Goal: Find specific page/section: Find specific page/section

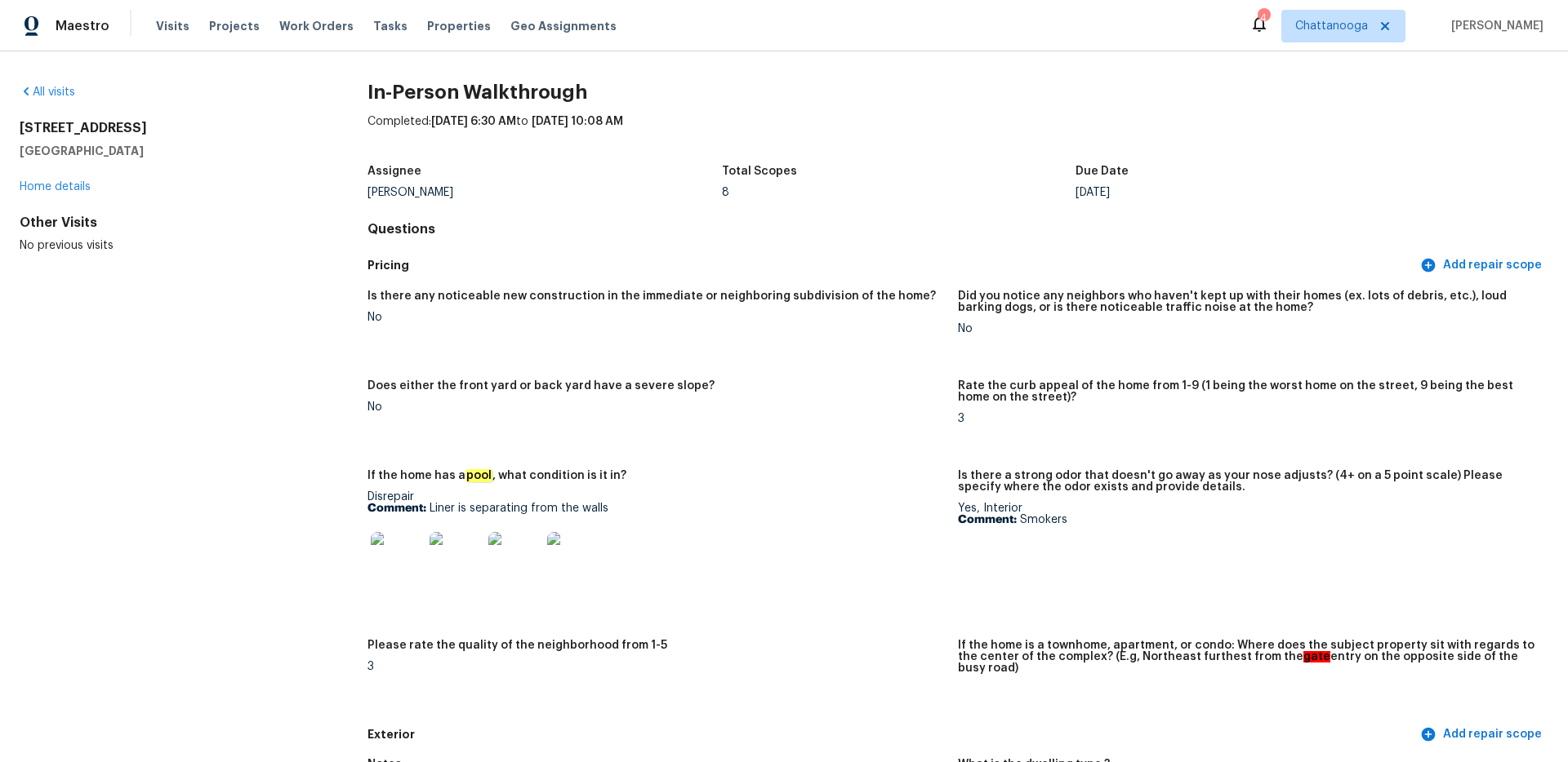
drag, startPoint x: 0, startPoint y: 0, endPoint x: 1339, endPoint y: 34, distance: 1339.4
click at [1339, 44] on div "Maestro Visits Projects Work Orders Tasks Properties Geo Assignments 4 Chattano…" at bounding box center [784, 25] width 1568 height 51
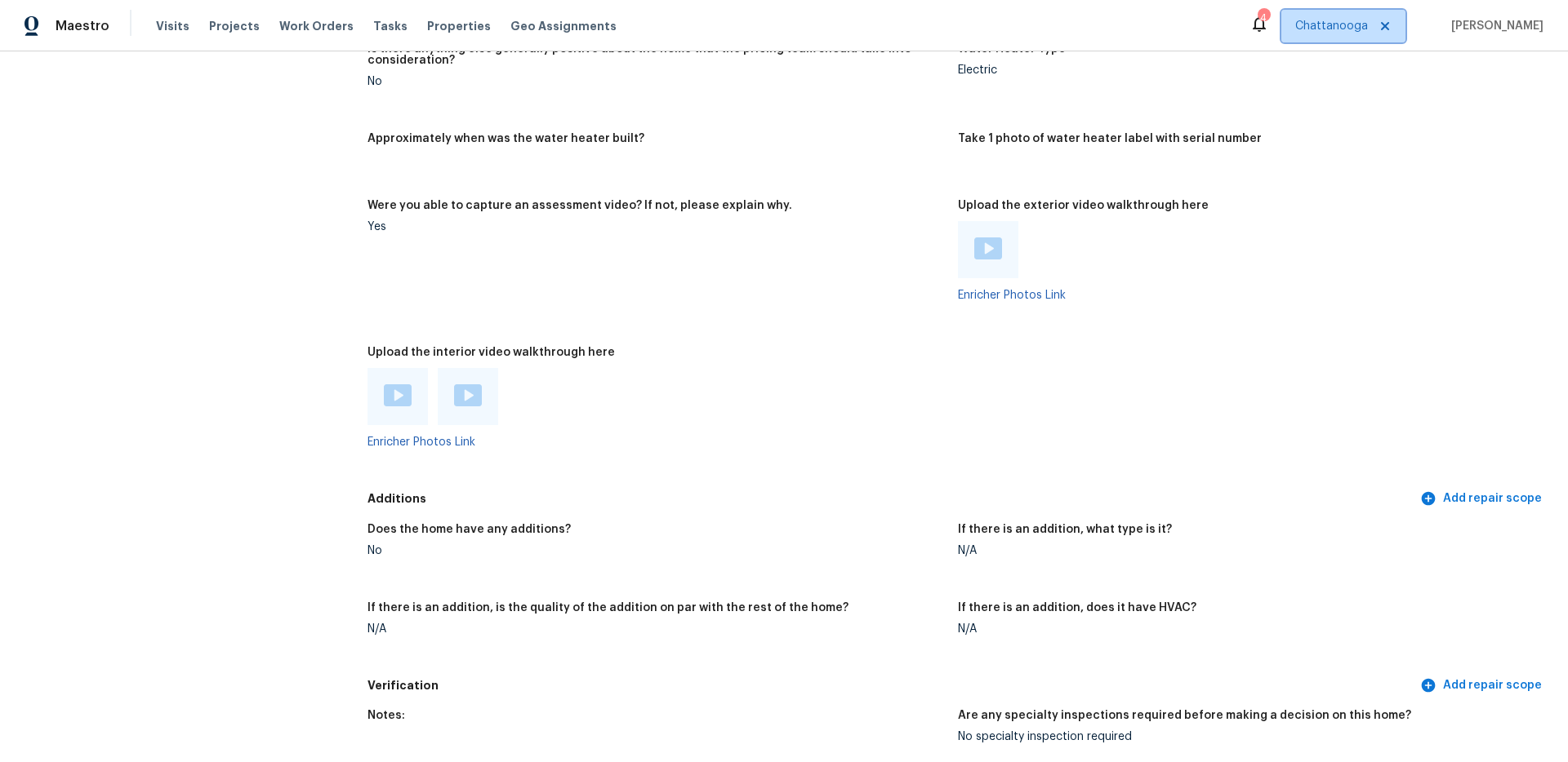
click at [1339, 34] on span "Chattanooga" at bounding box center [1331, 26] width 73 height 16
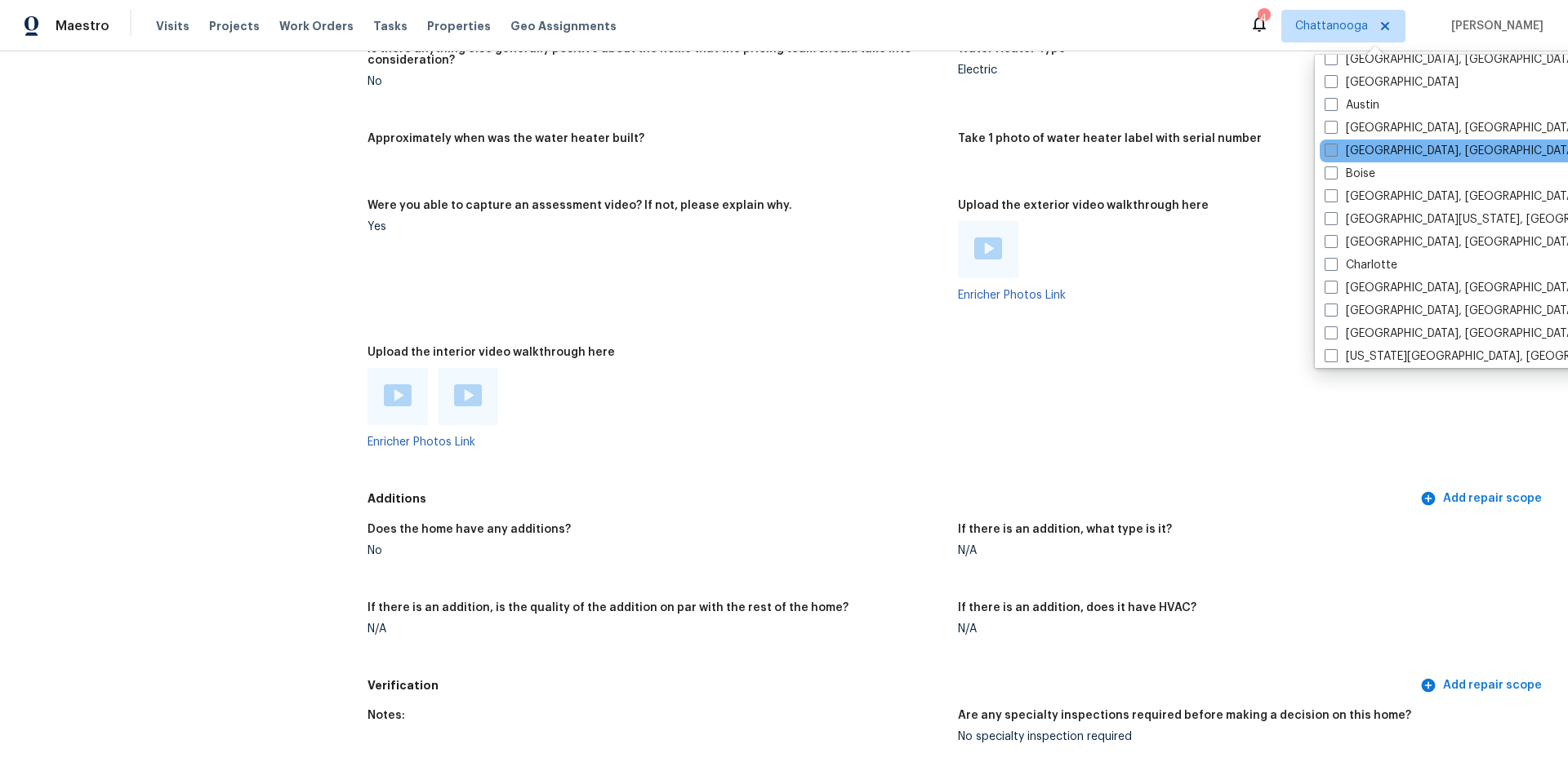
scroll to position [162, 0]
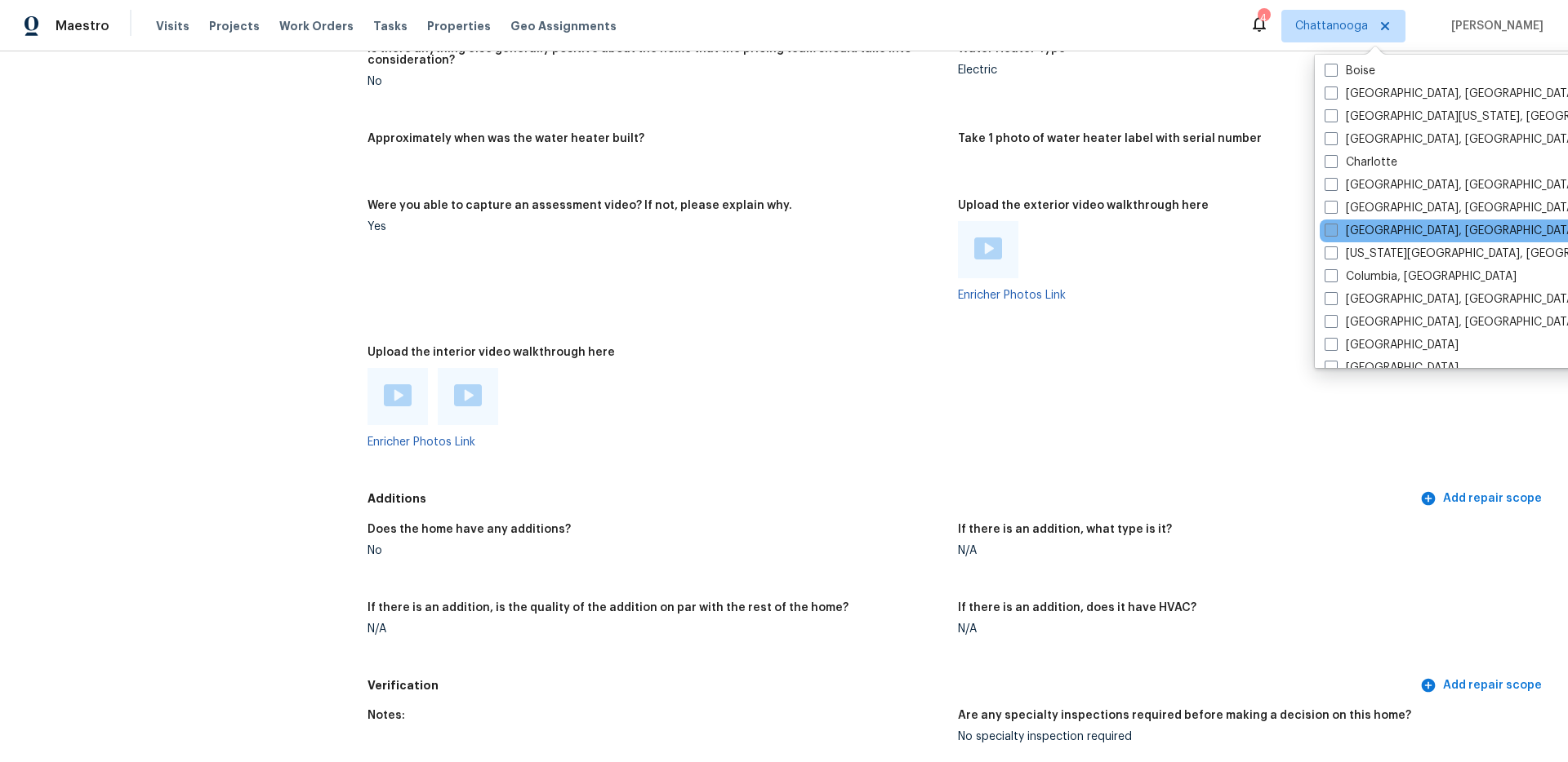
click at [1329, 230] on span at bounding box center [1330, 229] width 13 height 13
click at [1329, 230] on input "[GEOGRAPHIC_DATA], [GEOGRAPHIC_DATA]" at bounding box center [1329, 228] width 11 height 11
checkbox input "true"
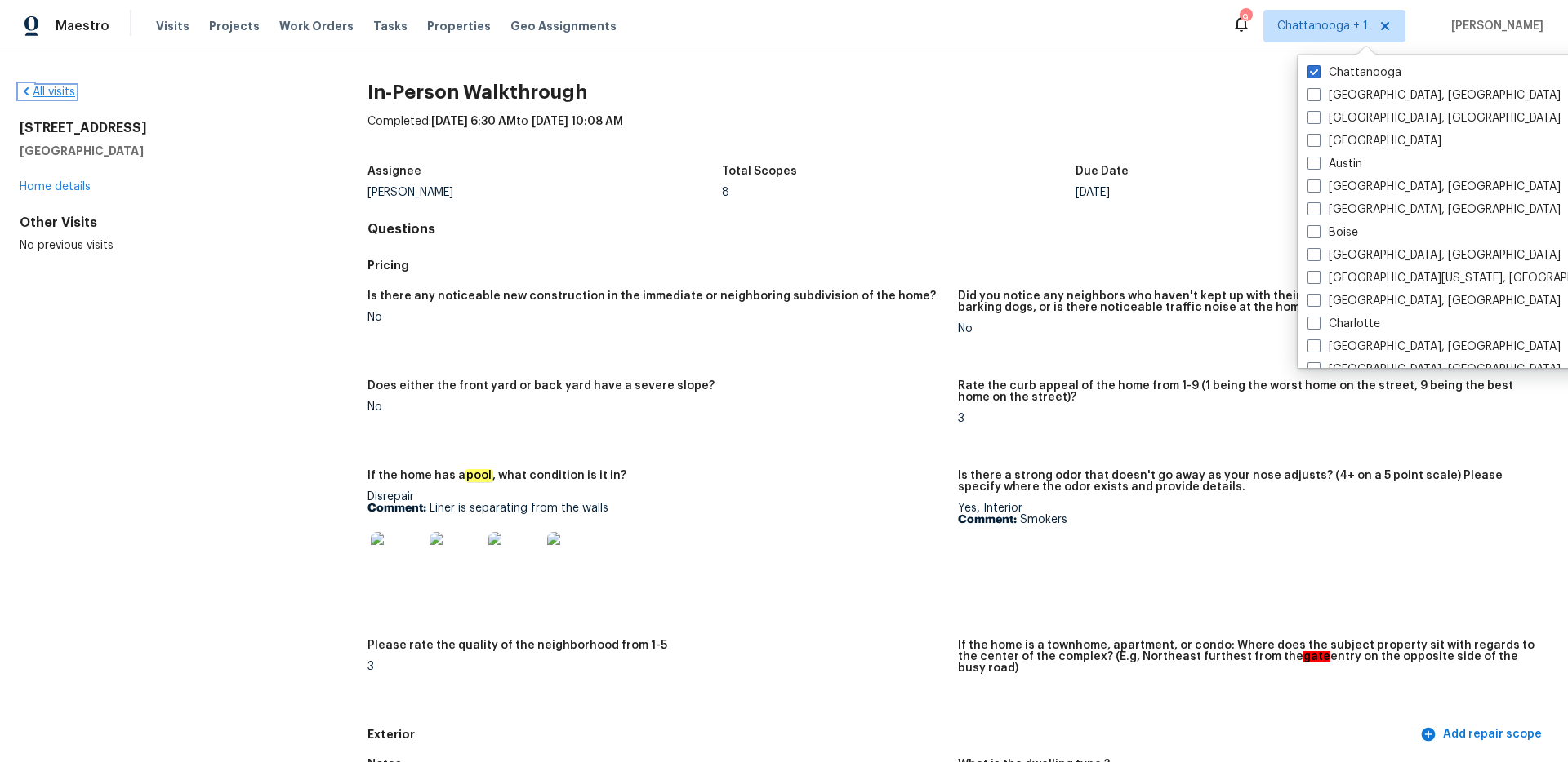
click at [68, 86] on link "All visits" at bounding box center [46, 92] width 55 height 12
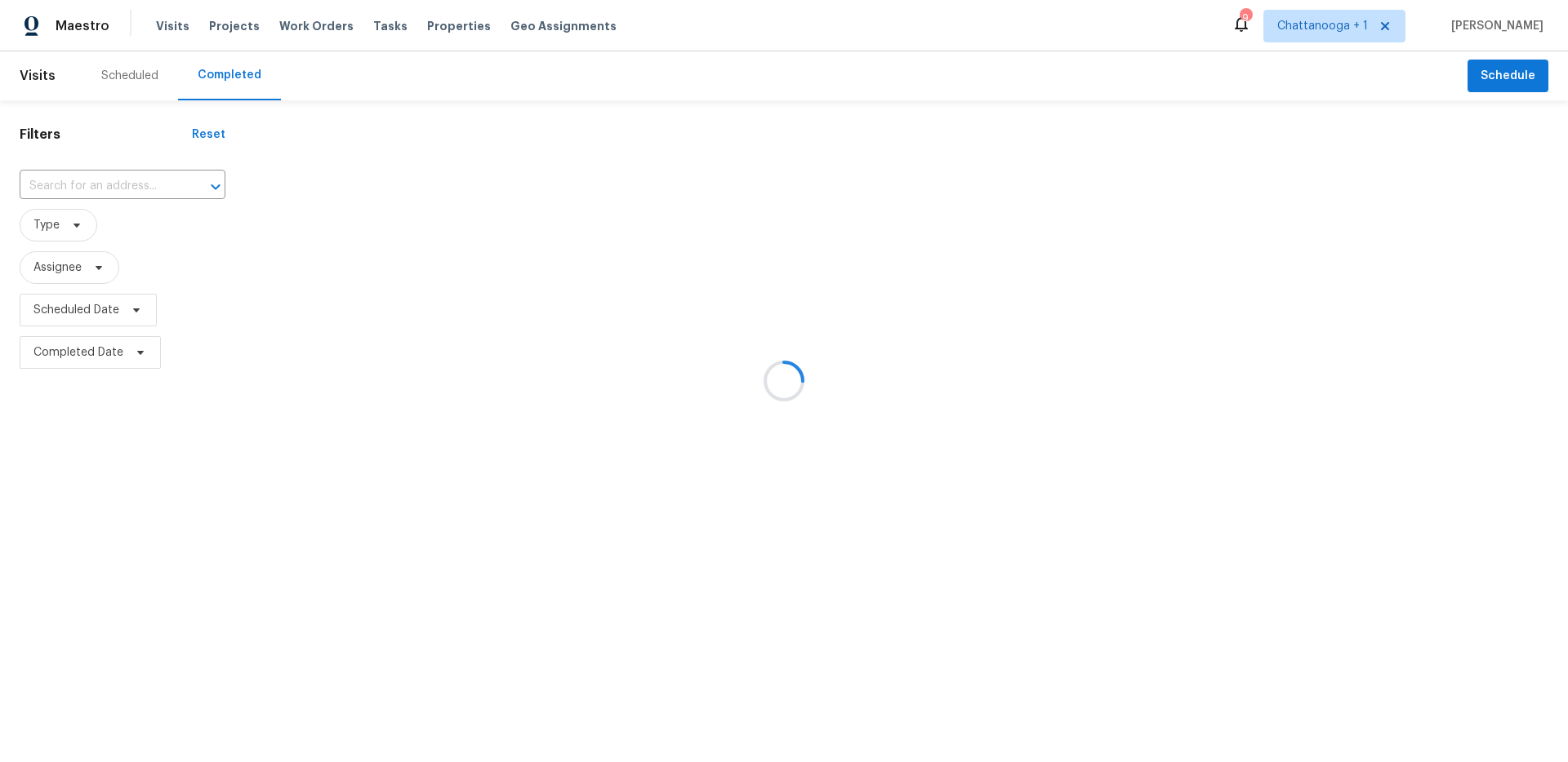
click at [52, 88] on div at bounding box center [784, 381] width 1568 height 762
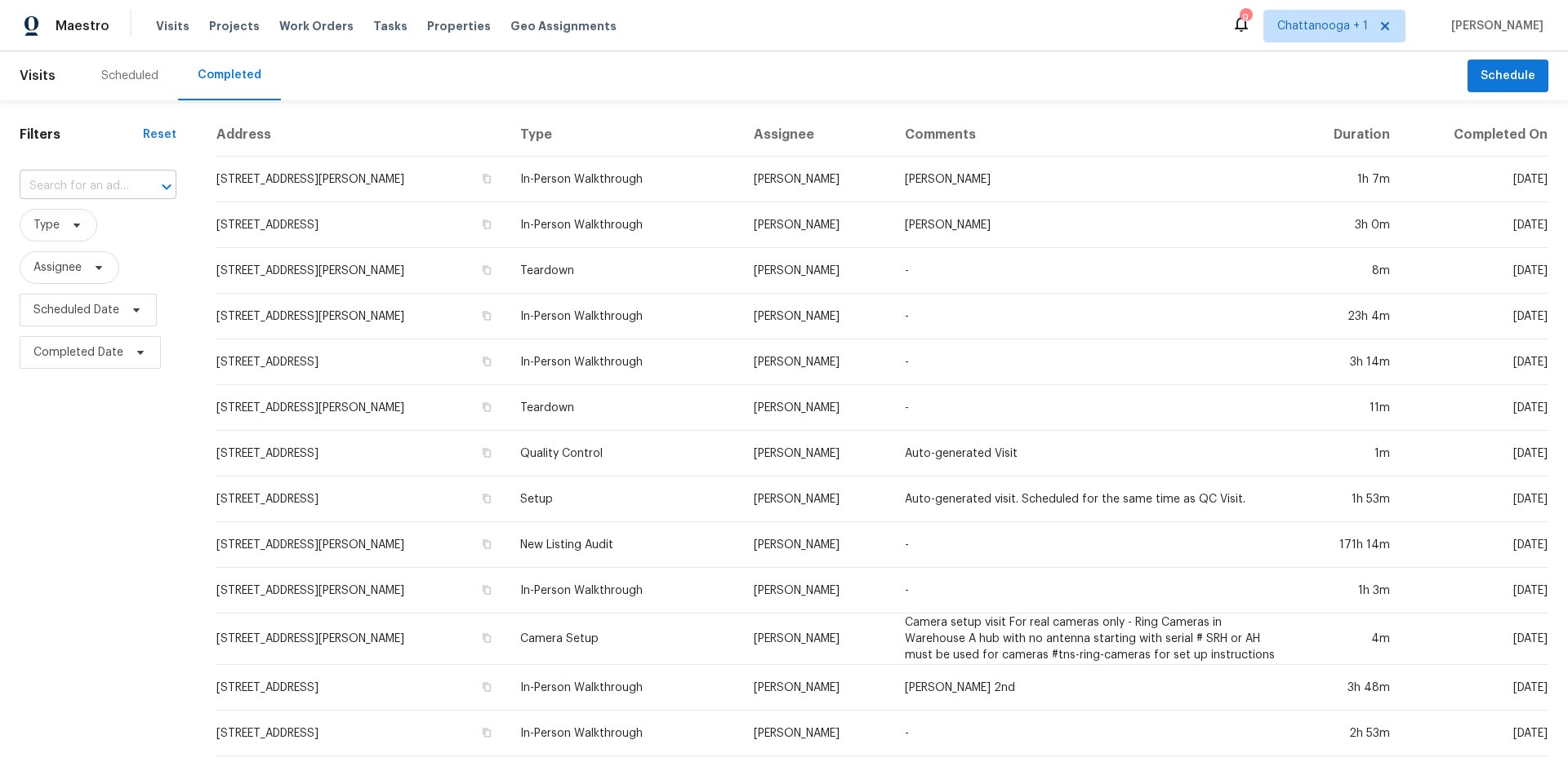
click at [110, 191] on input "text" at bounding box center [75, 187] width 111 height 25
paste input "[STREET_ADDRESS]"
type input "[STREET_ADDRESS]"
click at [105, 217] on li "[STREET_ADDRESS]" at bounding box center [95, 223] width 152 height 27
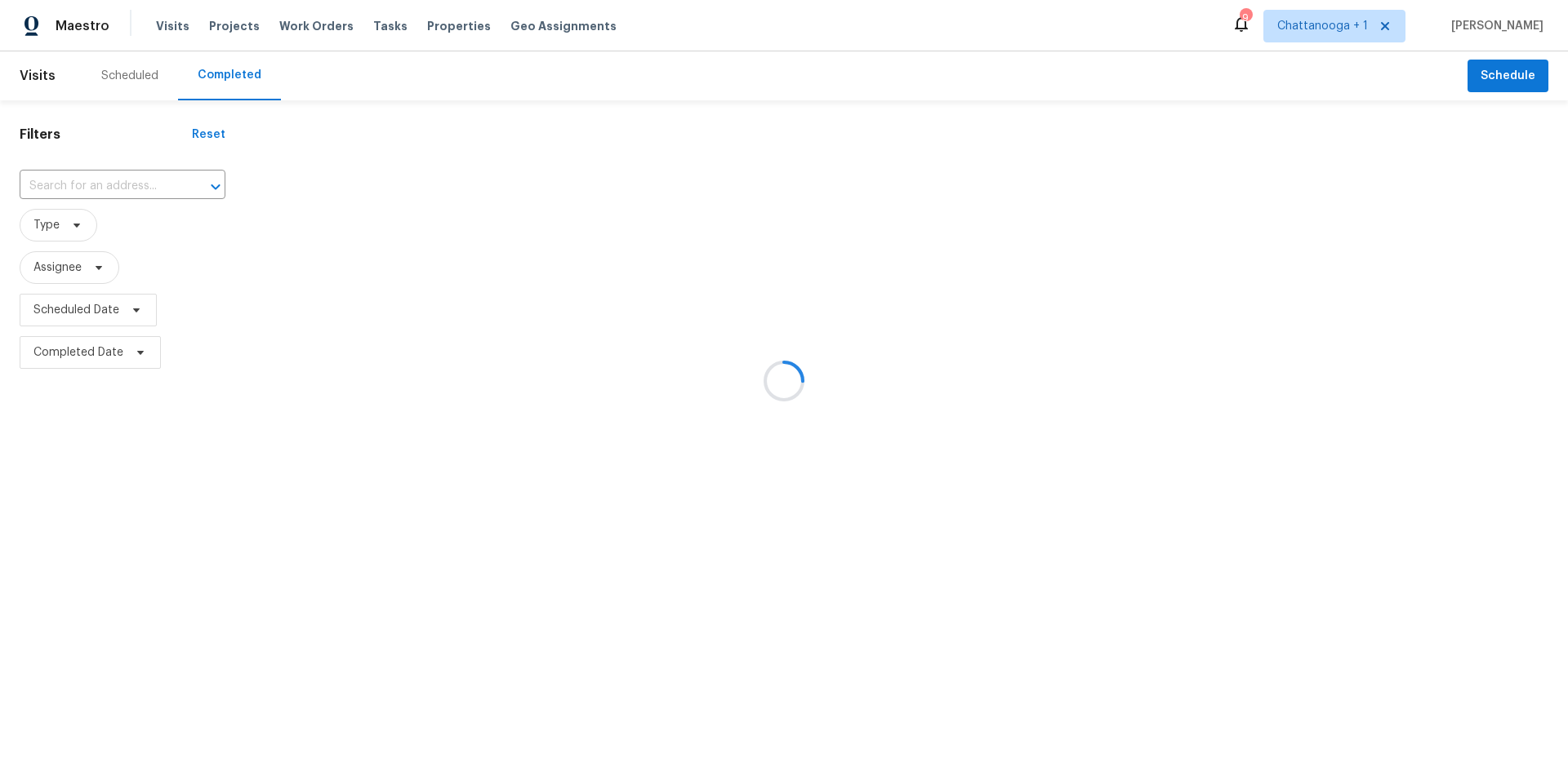
type input "[STREET_ADDRESS]"
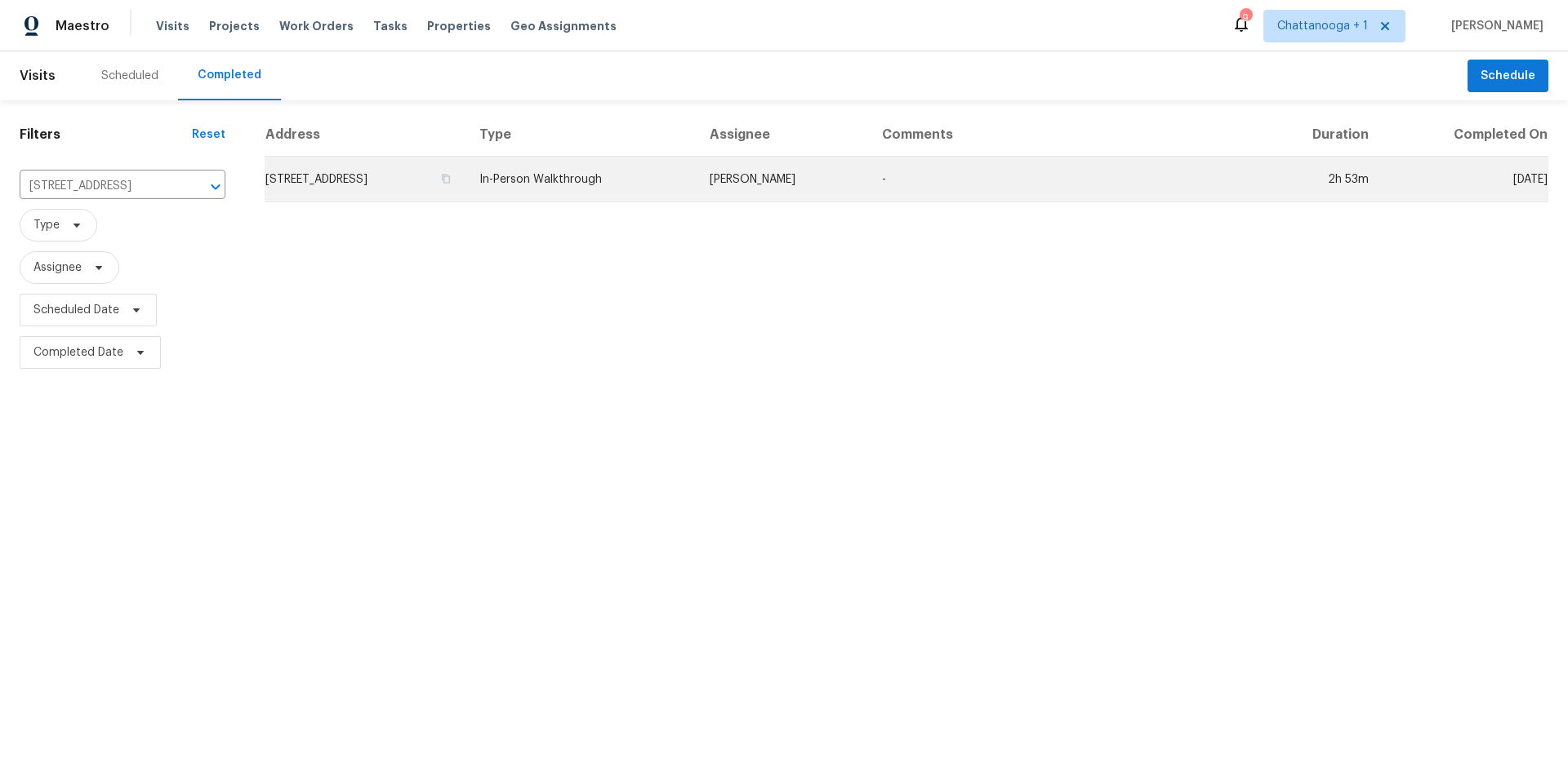
click at [620, 173] on td "In-Person Walkthrough" at bounding box center [580, 179] width 230 height 46
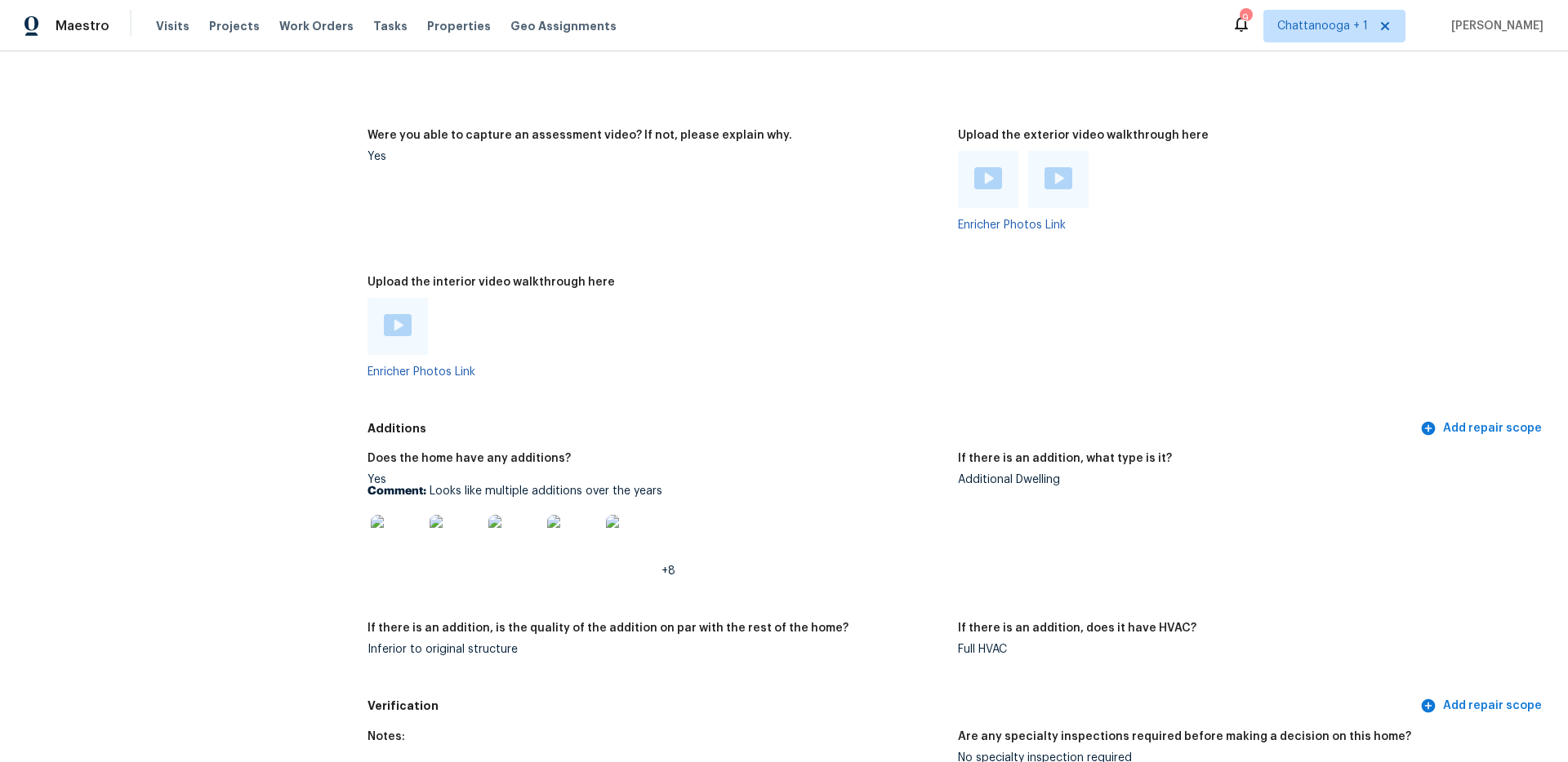
scroll to position [3134, 0]
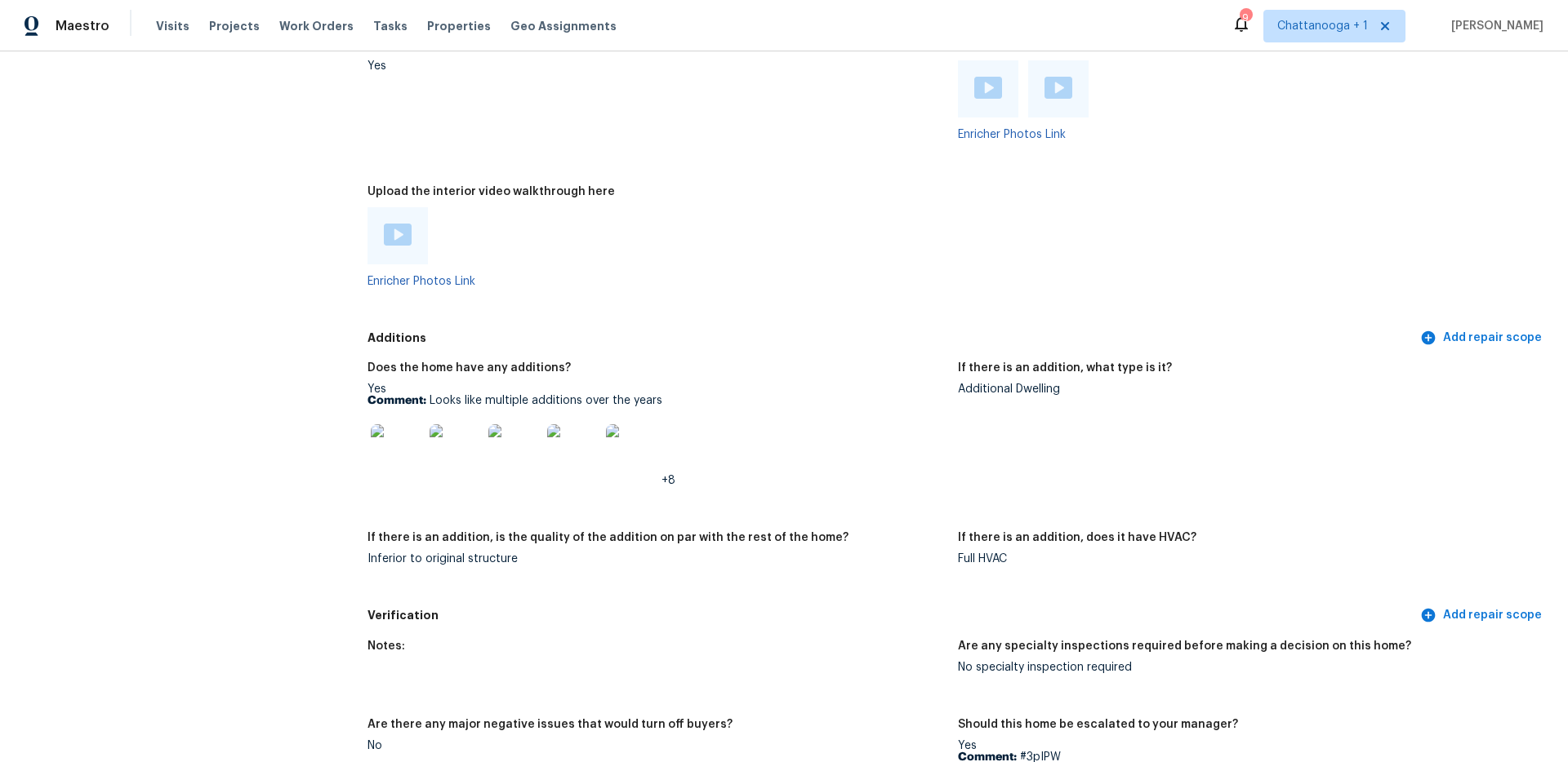
click at [387, 232] on img at bounding box center [397, 234] width 28 height 22
click at [410, 456] on img at bounding box center [397, 450] width 52 height 52
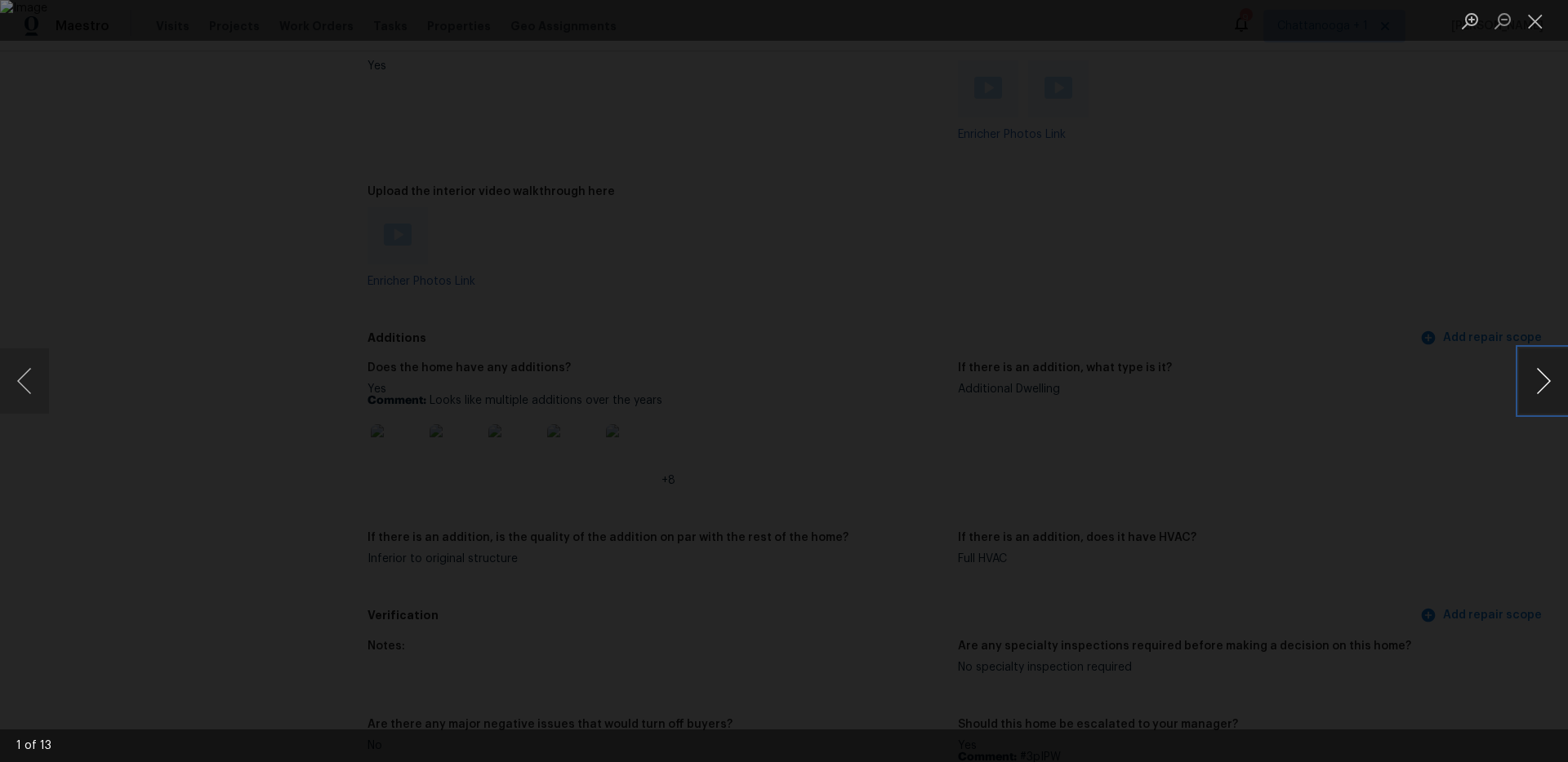
click at [1541, 394] on button "Next image" at bounding box center [1543, 381] width 49 height 65
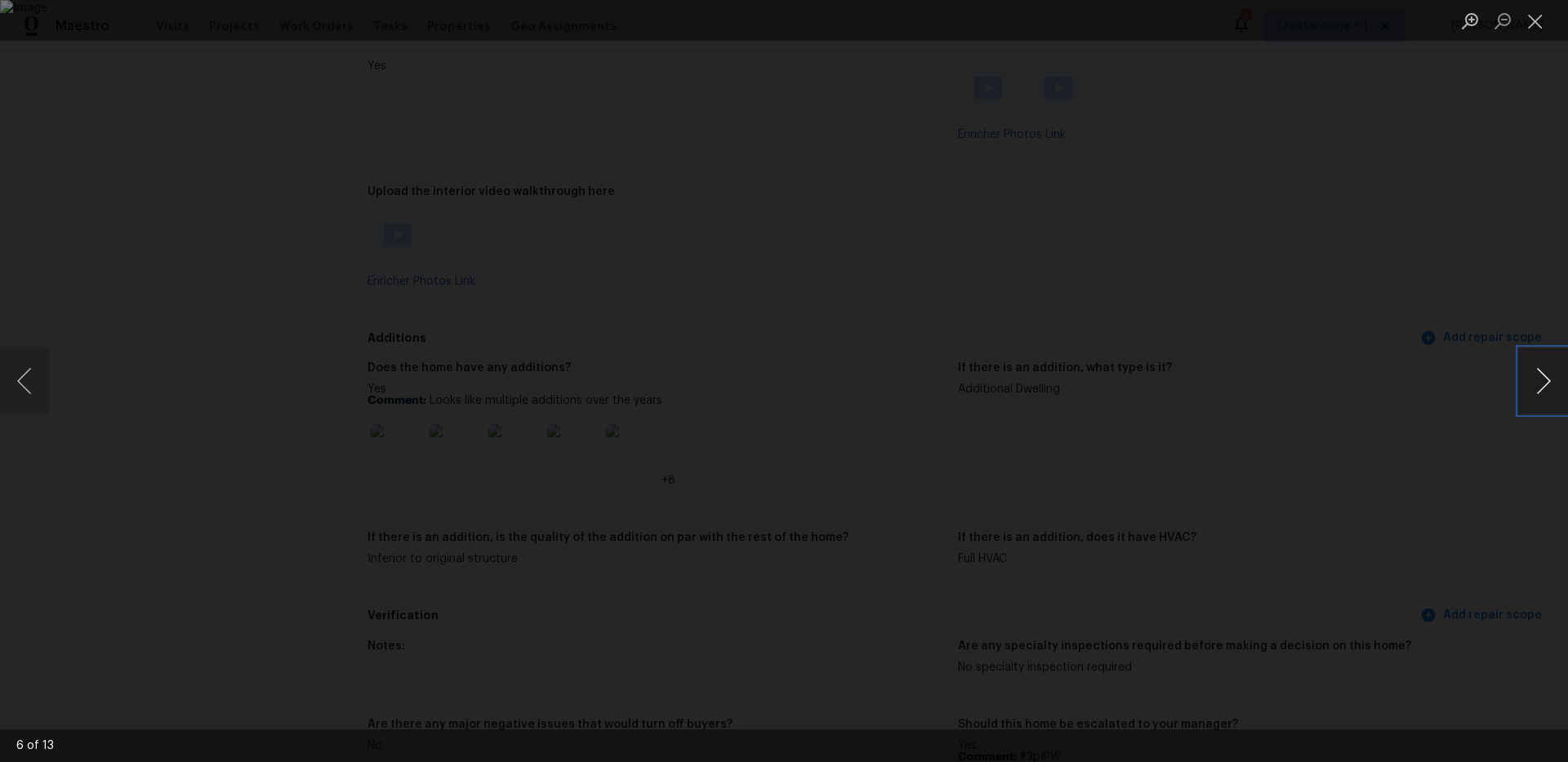
click at [1541, 394] on button "Next image" at bounding box center [1543, 381] width 49 height 65
click at [1537, 16] on button "Close lightbox" at bounding box center [1535, 21] width 33 height 29
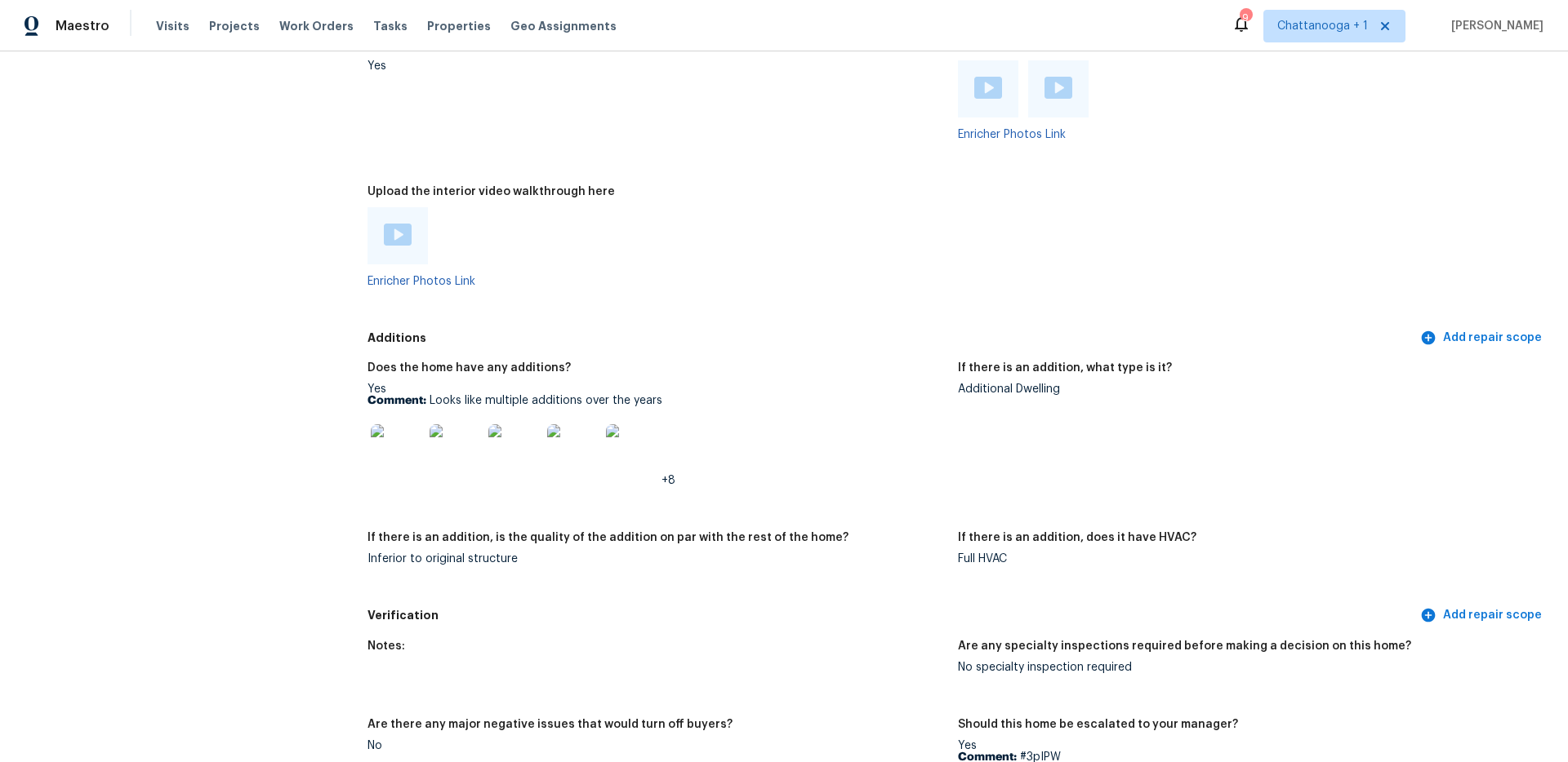
click at [979, 95] on div at bounding box center [988, 88] width 60 height 57
click at [981, 81] on img at bounding box center [988, 87] width 28 height 22
click at [404, 441] on img at bounding box center [397, 450] width 52 height 52
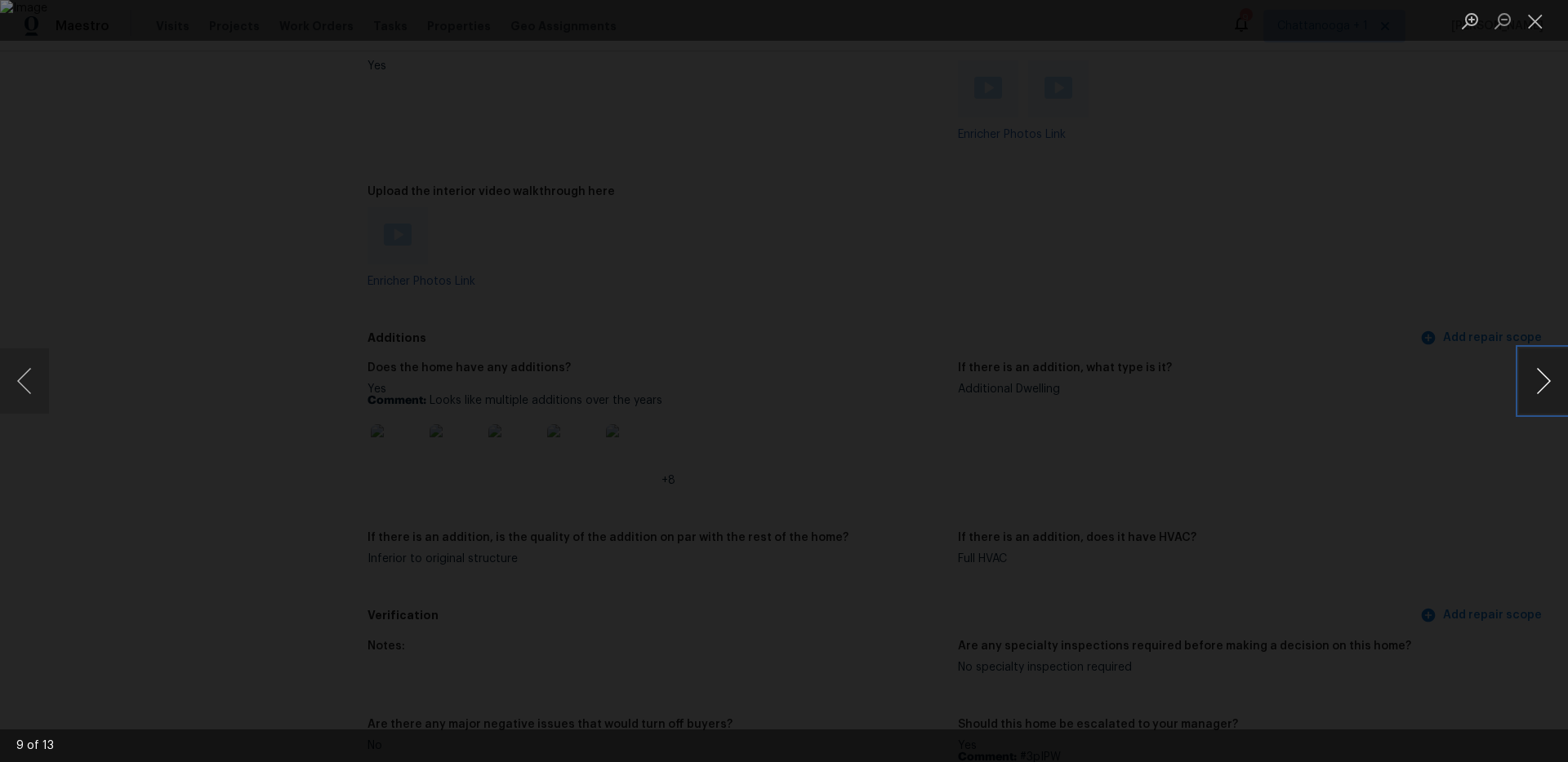
click at [1533, 398] on button "Next image" at bounding box center [1543, 381] width 49 height 65
click at [1533, 397] on button "Next image" at bounding box center [1543, 381] width 49 height 65
click at [1532, 396] on button "Next image" at bounding box center [1543, 381] width 49 height 65
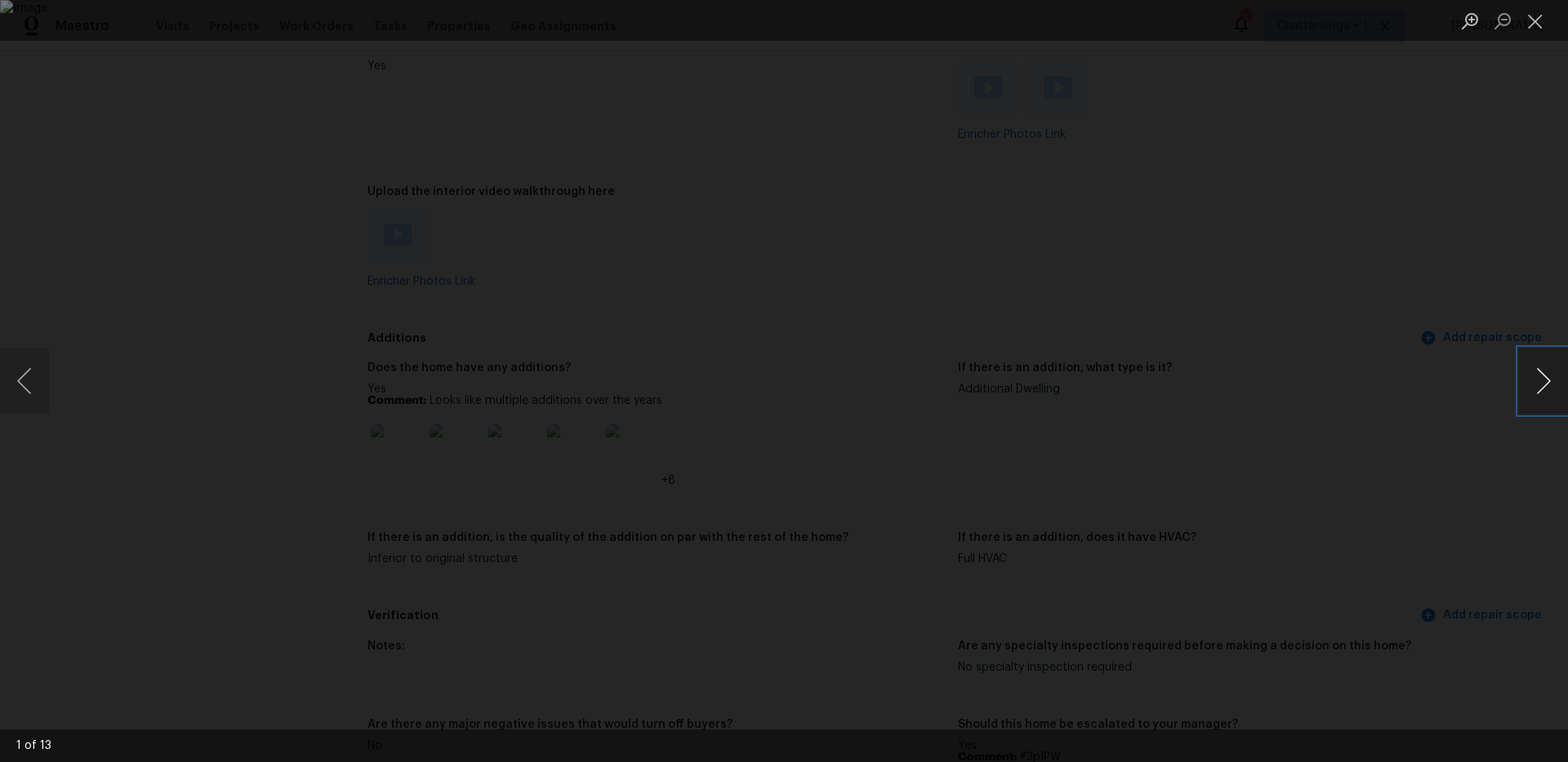
click at [1533, 394] on button "Next image" at bounding box center [1543, 381] width 49 height 65
click at [1537, 399] on button "Next image" at bounding box center [1543, 381] width 49 height 65
click at [1527, 387] on button "Next image" at bounding box center [1543, 381] width 49 height 65
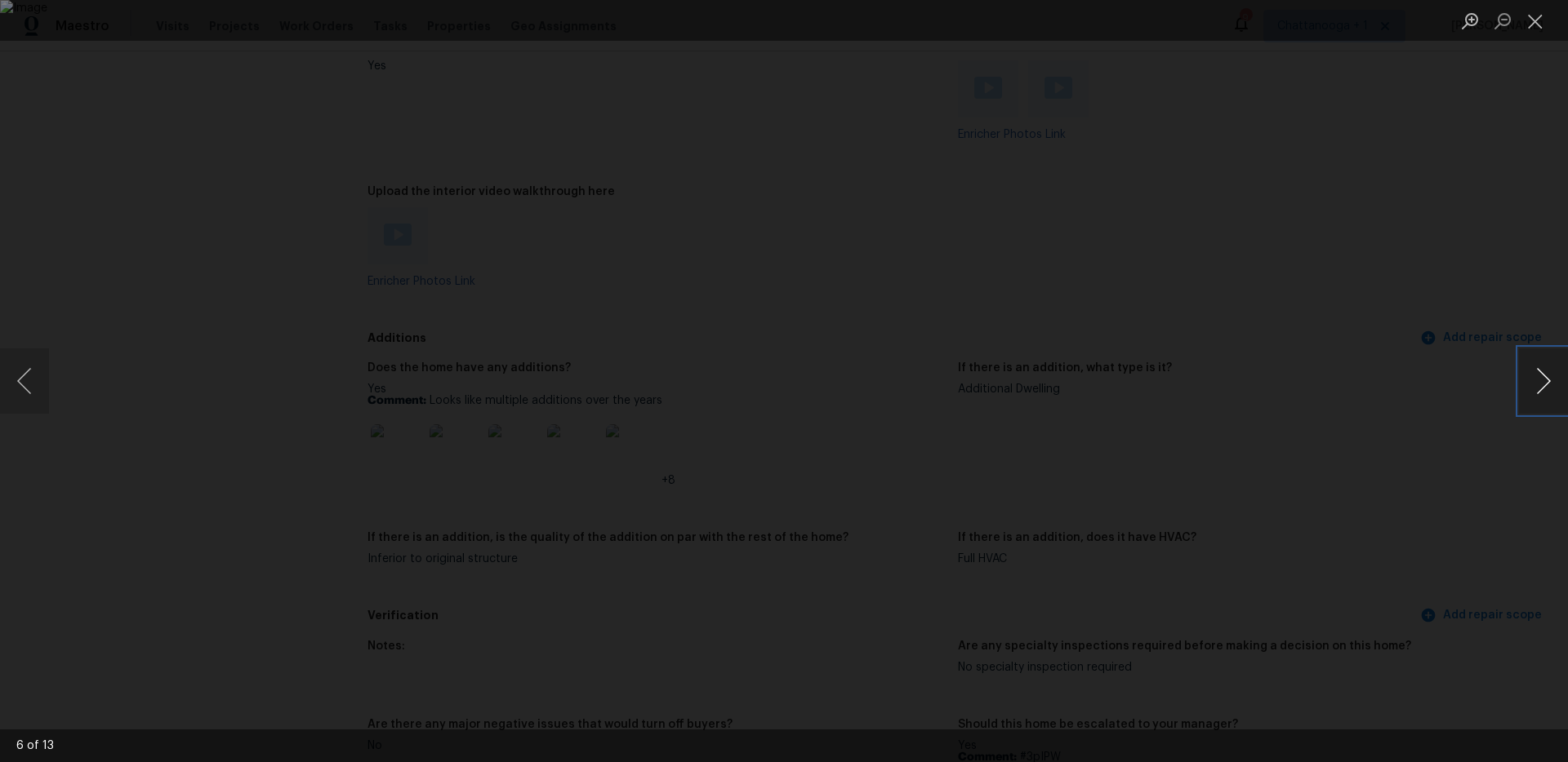
click at [1527, 387] on button "Next image" at bounding box center [1543, 381] width 49 height 65
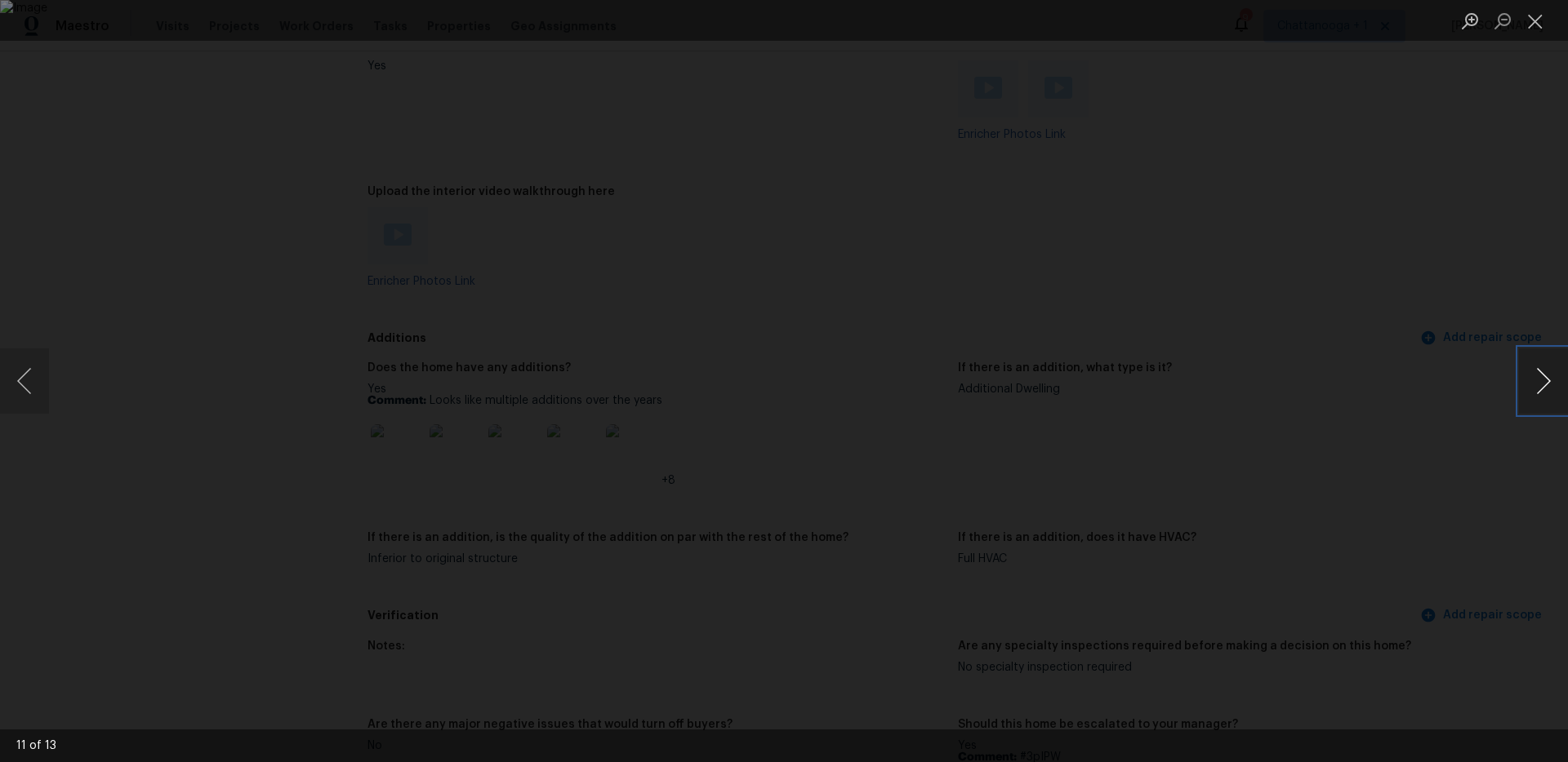
click at [1527, 387] on button "Next image" at bounding box center [1543, 381] width 49 height 65
click at [1534, 28] on button "Close lightbox" at bounding box center [1535, 21] width 33 height 29
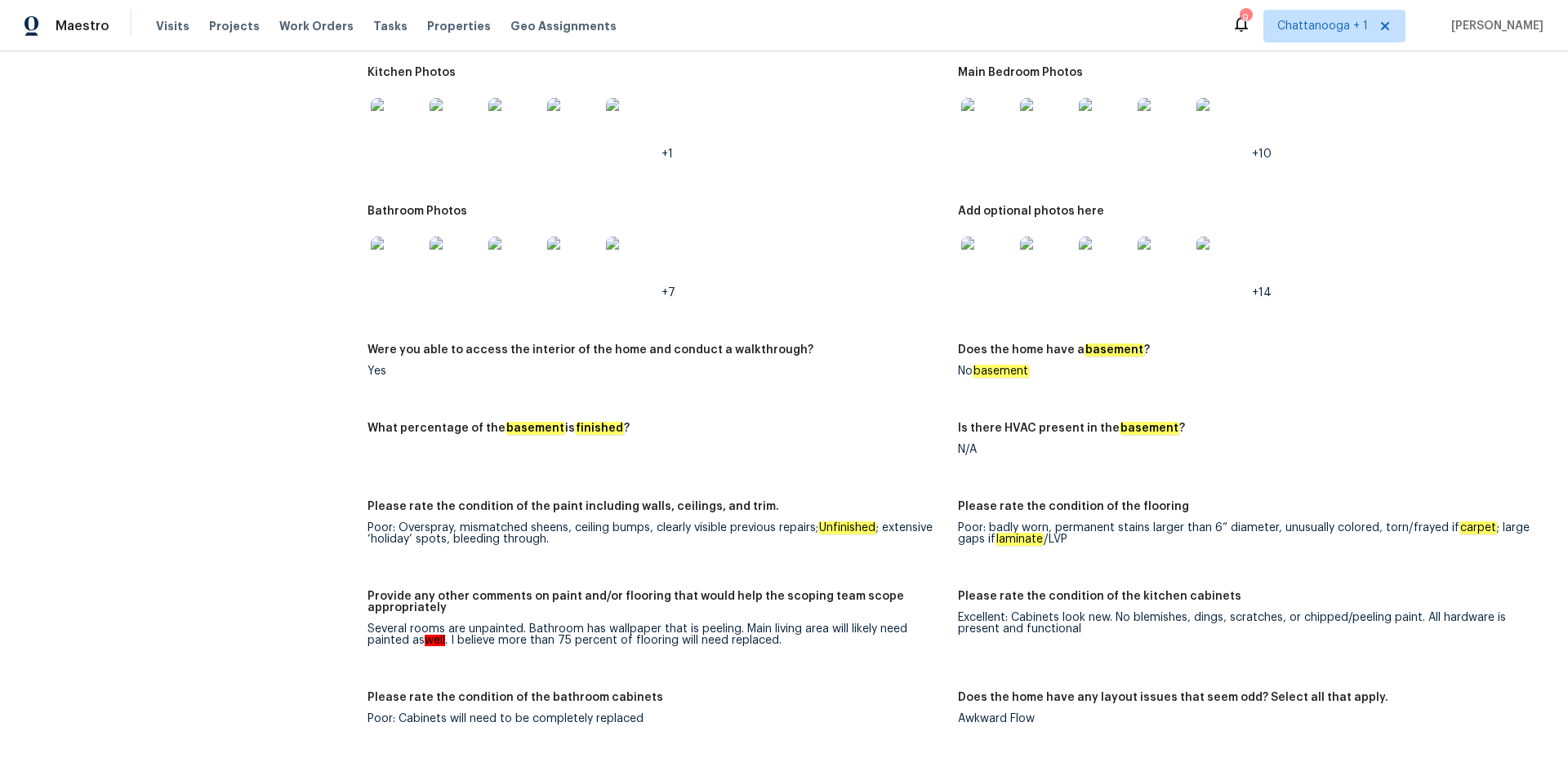
scroll to position [1655, 0]
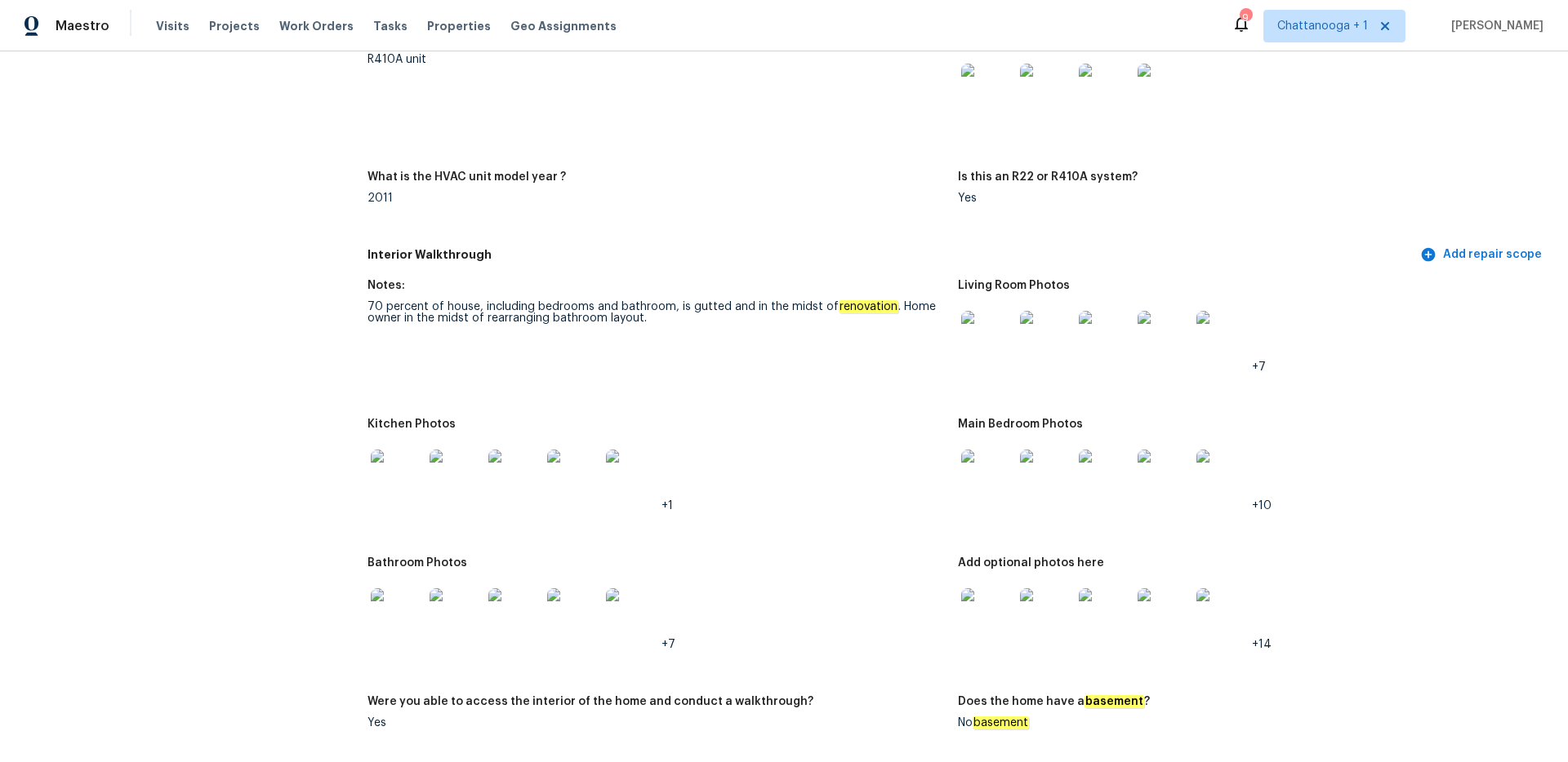
click at [995, 600] on img at bounding box center [987, 615] width 52 height 52
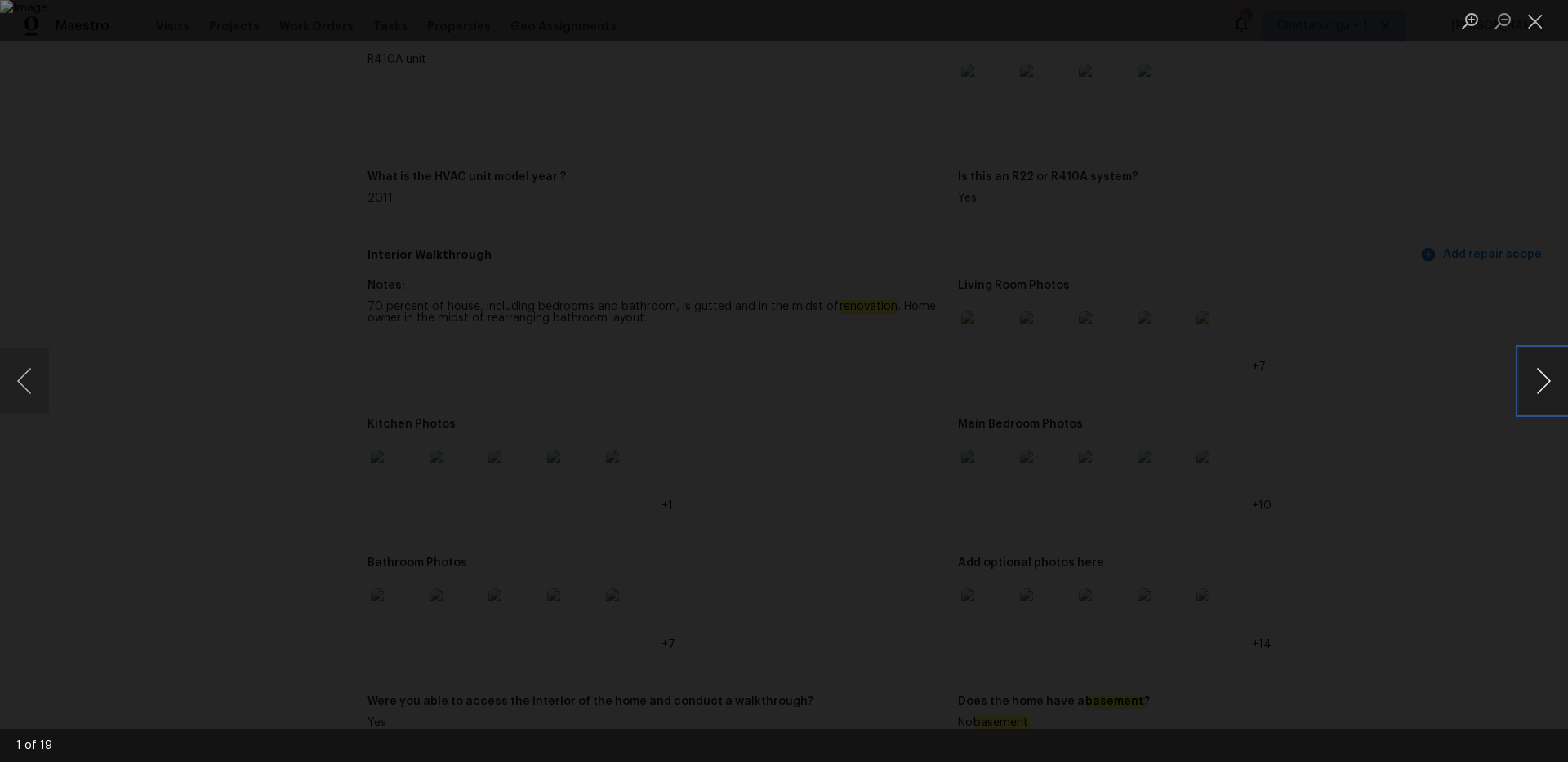
click at [1539, 387] on button "Next image" at bounding box center [1543, 381] width 49 height 65
click at [600, 84] on div "Lightbox" at bounding box center [784, 381] width 1568 height 762
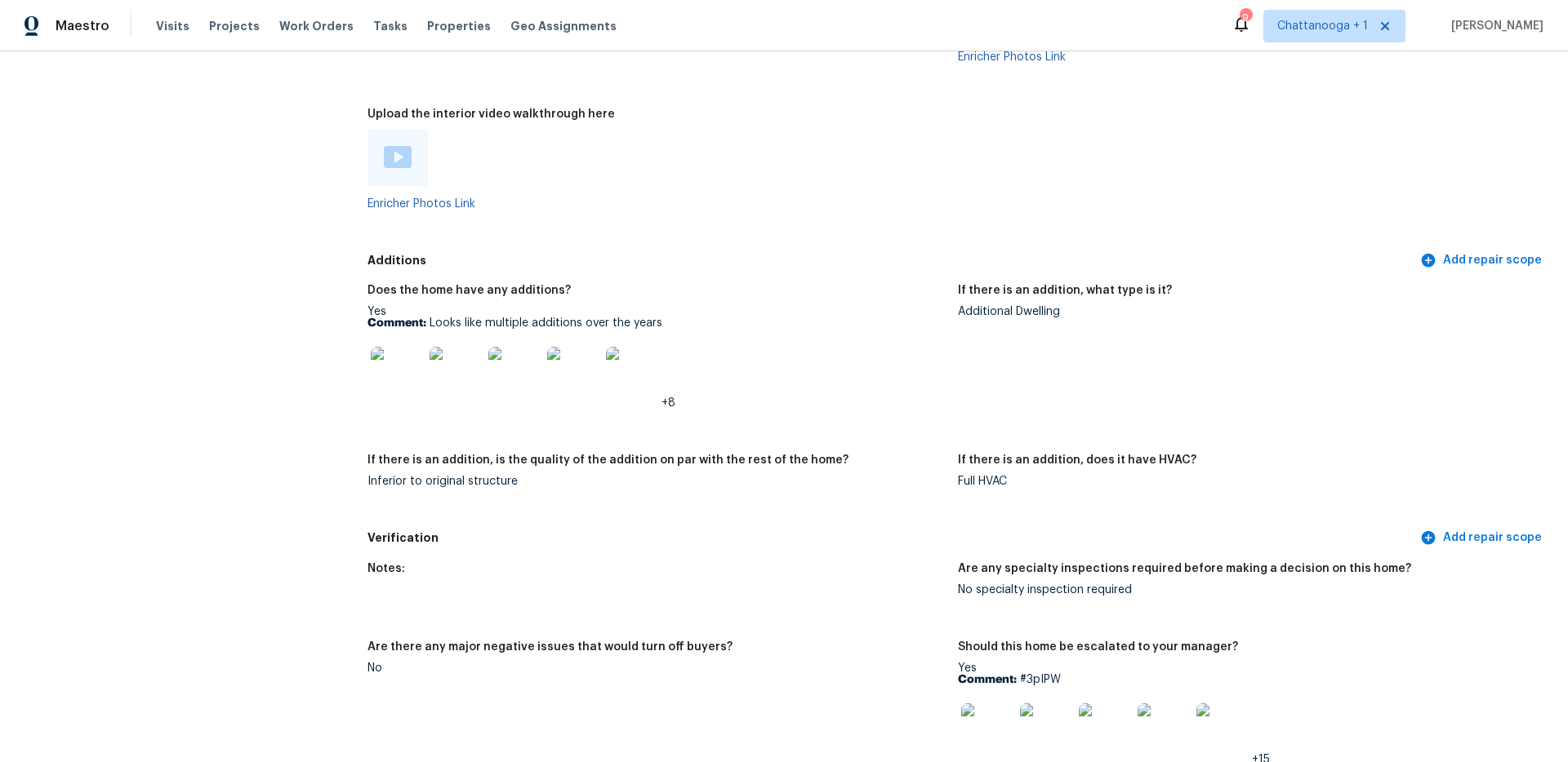
scroll to position [3076, 0]
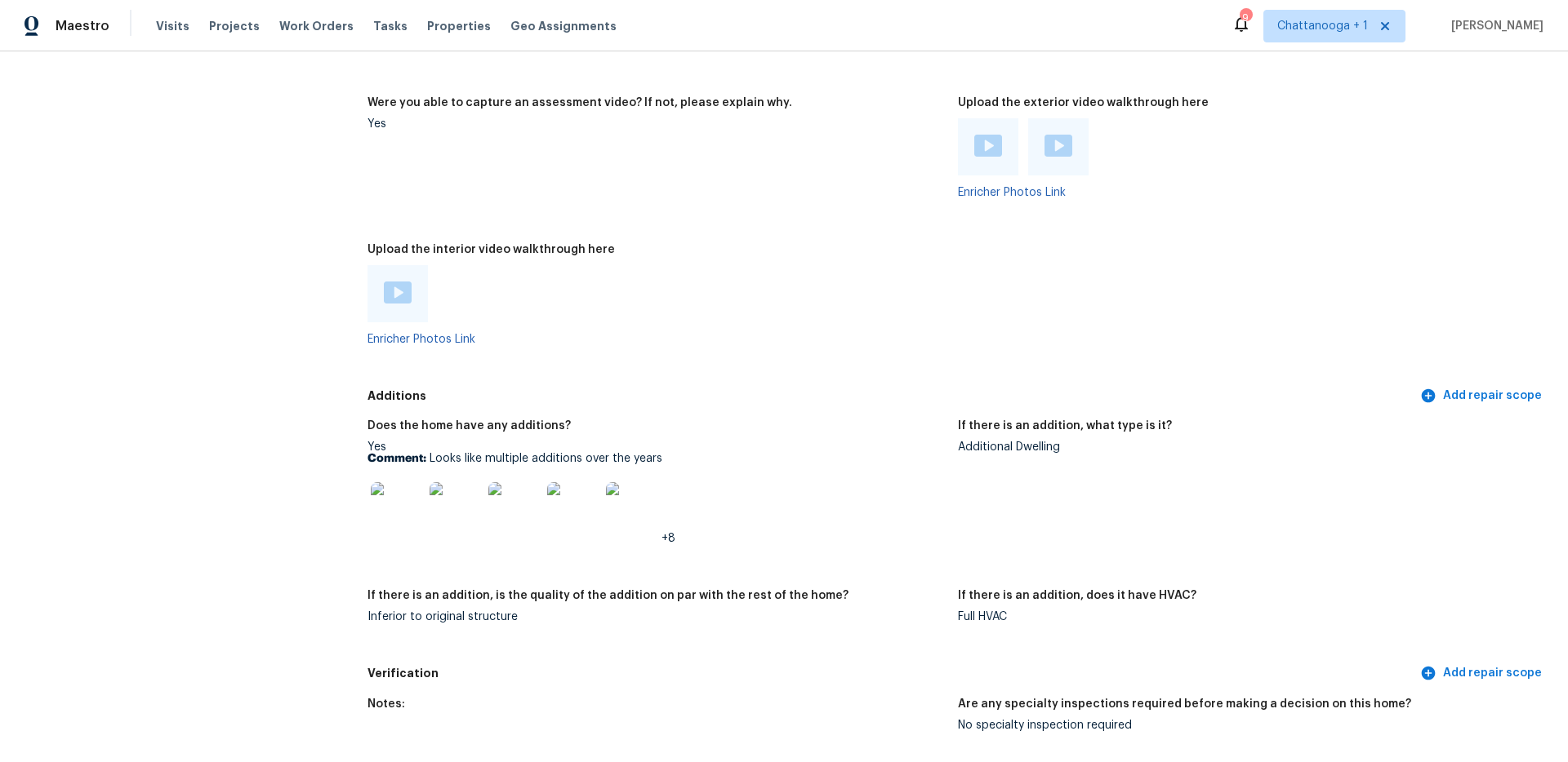
click at [974, 136] on img at bounding box center [988, 145] width 28 height 22
click at [1029, 139] on div at bounding box center [1058, 146] width 60 height 57
click at [1044, 137] on img at bounding box center [1058, 145] width 28 height 22
click at [978, 137] on img at bounding box center [988, 145] width 28 height 22
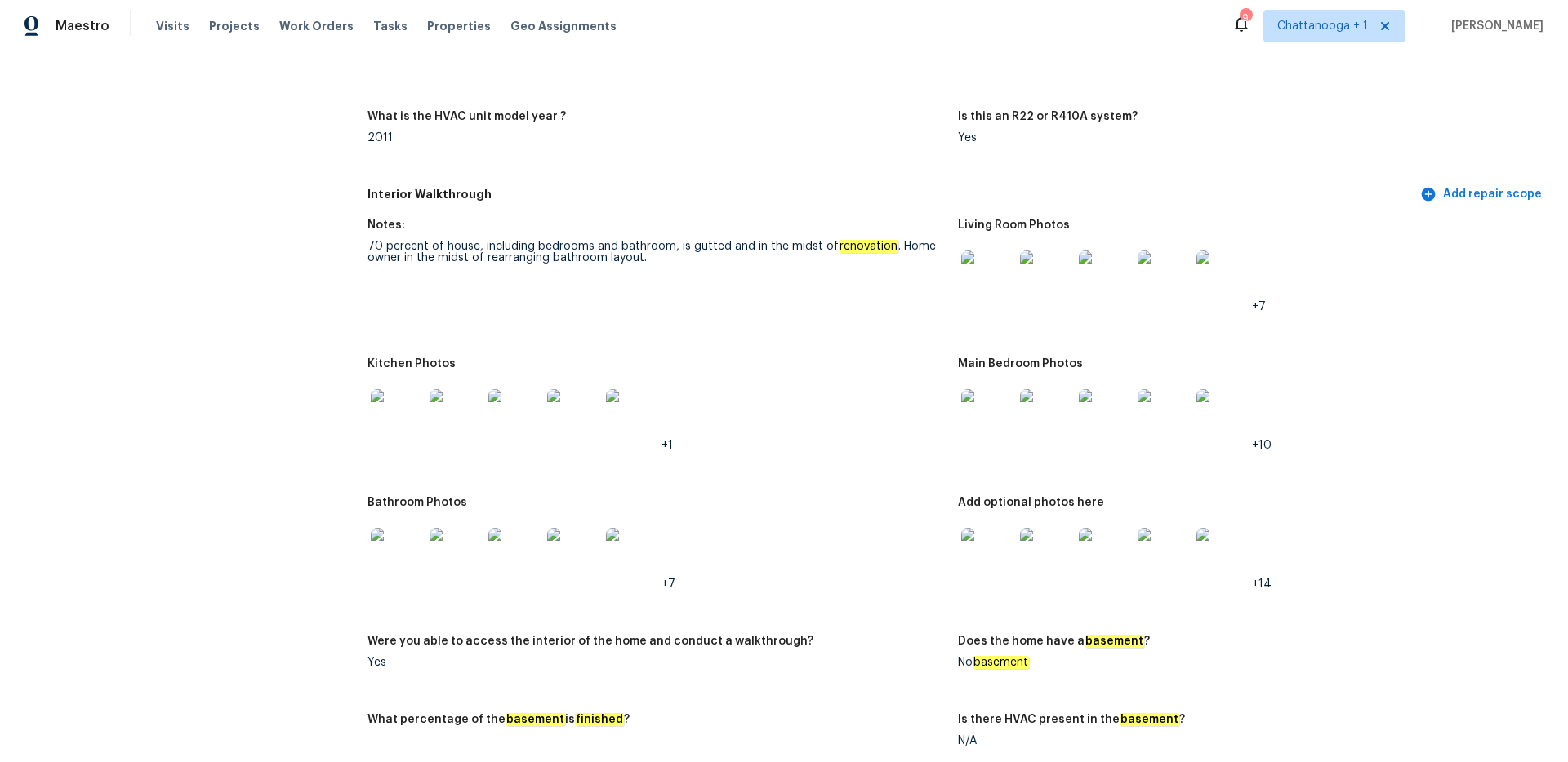
scroll to position [1714, 0]
click at [994, 553] on img at bounding box center [987, 555] width 52 height 52
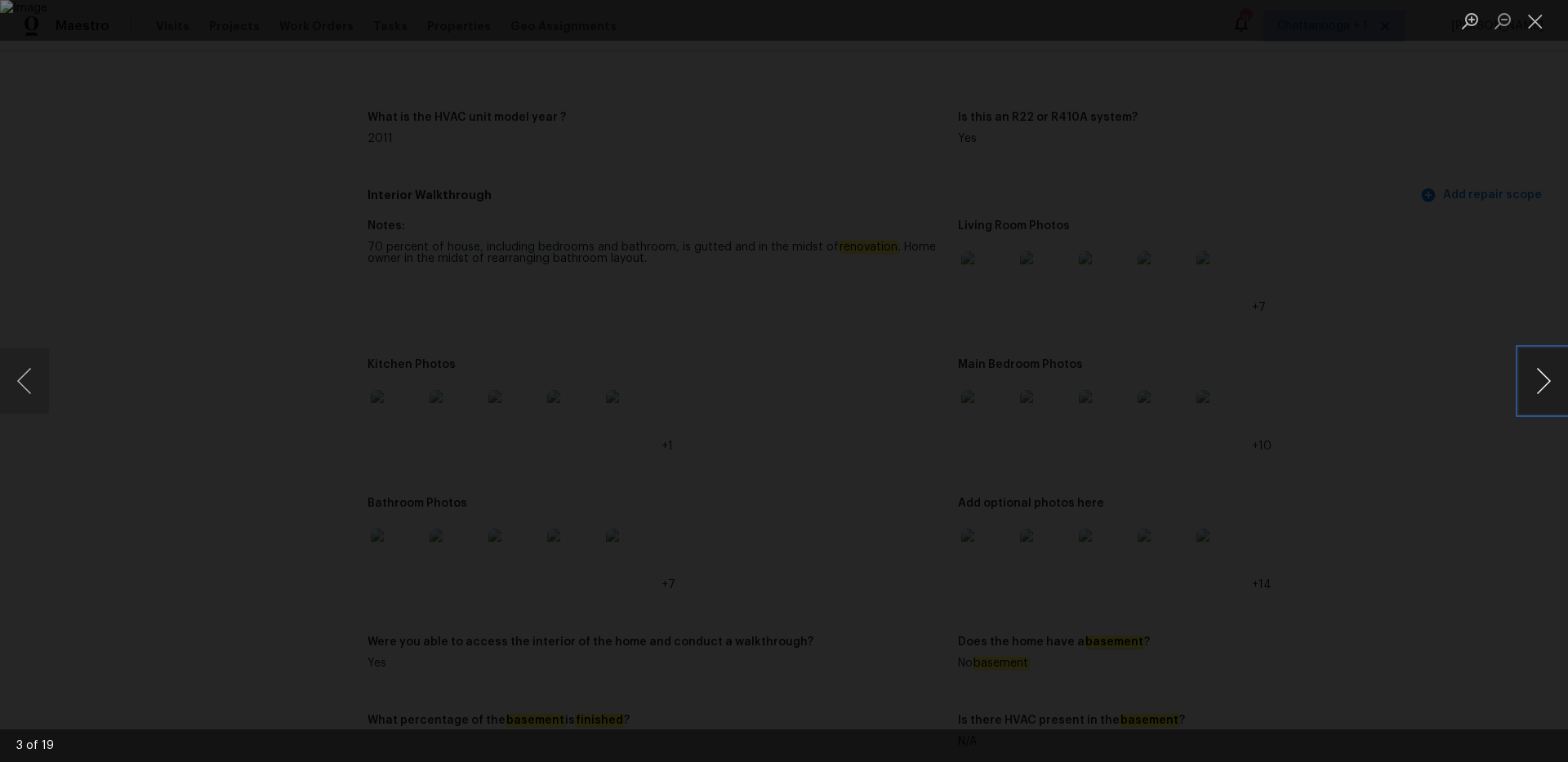
click at [1541, 393] on button "Next image" at bounding box center [1543, 381] width 49 height 65
click at [39, 389] on button "Previous image" at bounding box center [24, 381] width 49 height 65
